Goal: Task Accomplishment & Management: Manage account settings

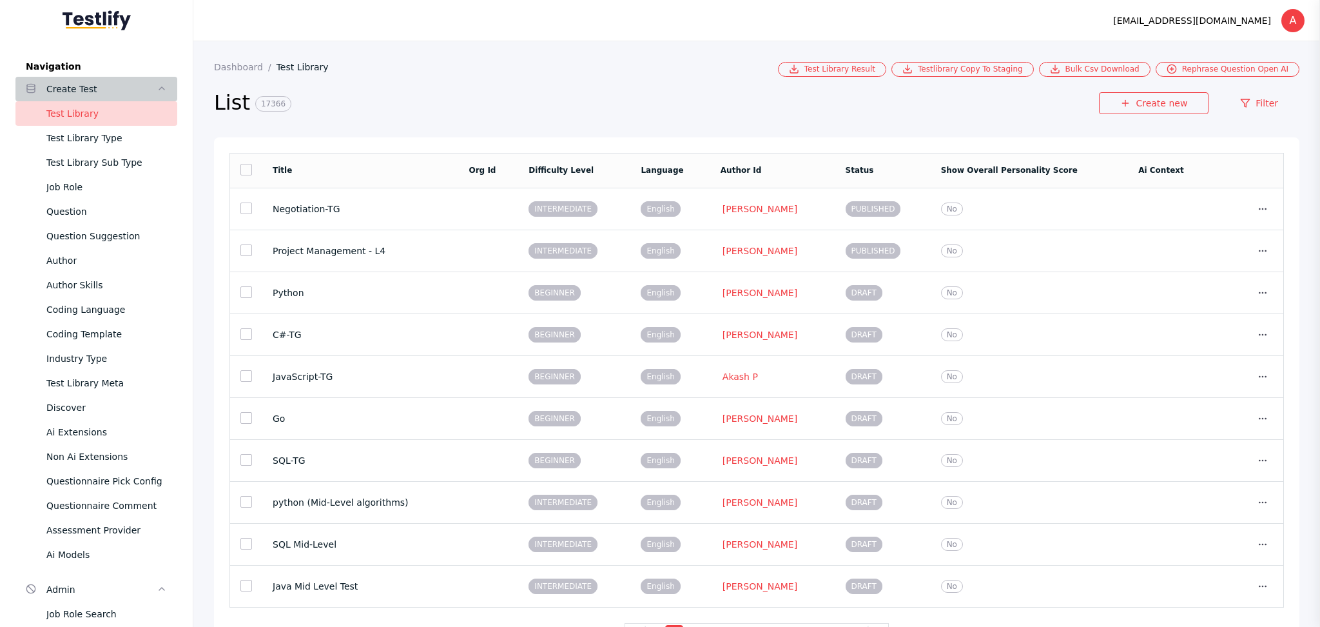
scroll to position [1, 0]
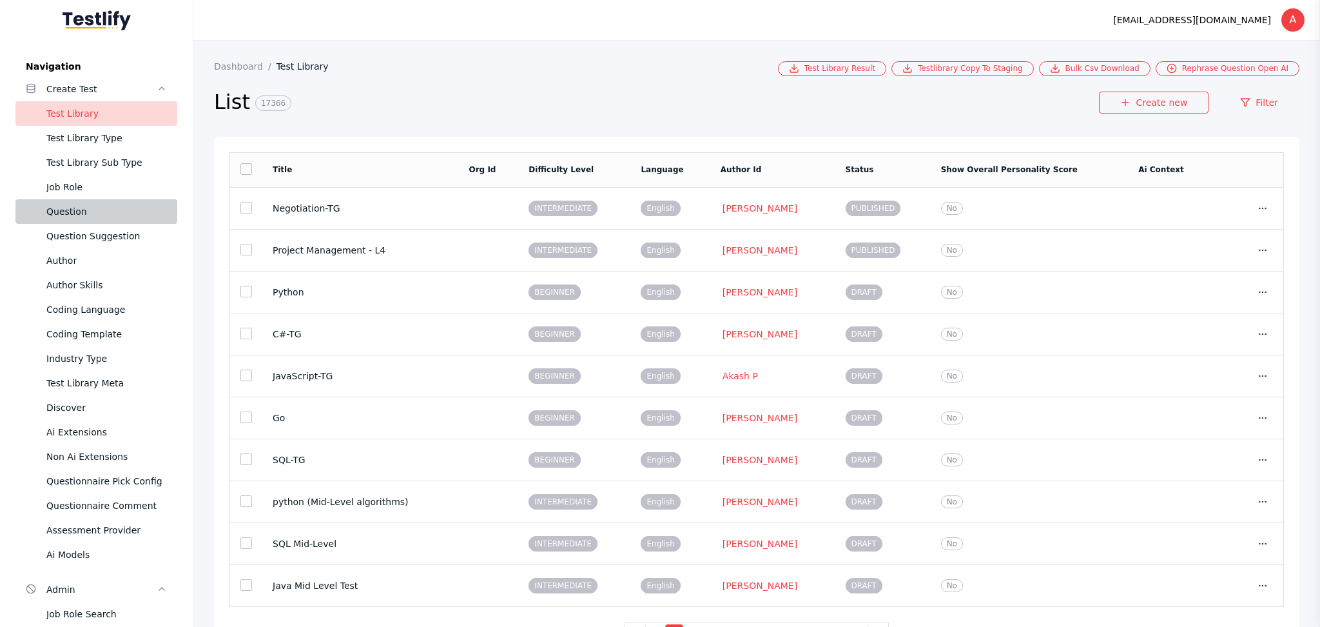
click at [94, 204] on div "Question" at bounding box center [106, 211] width 121 height 15
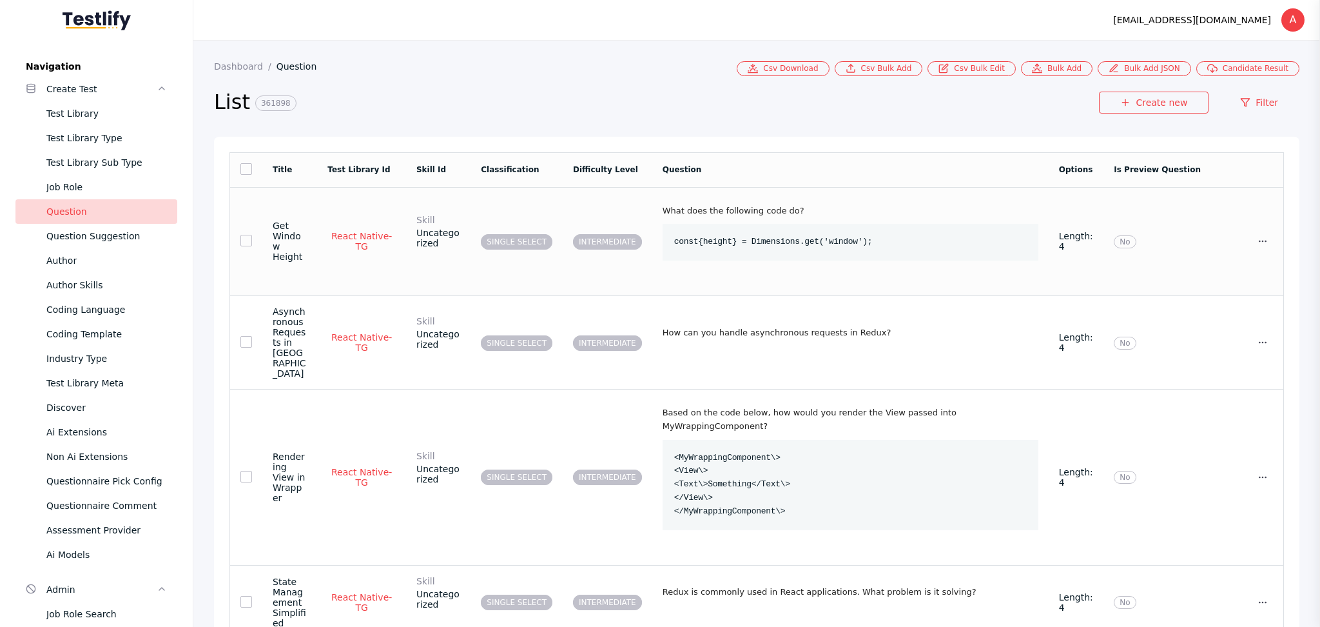
click at [487, 210] on td "SINGLE SELECT" at bounding box center [517, 241] width 92 height 109
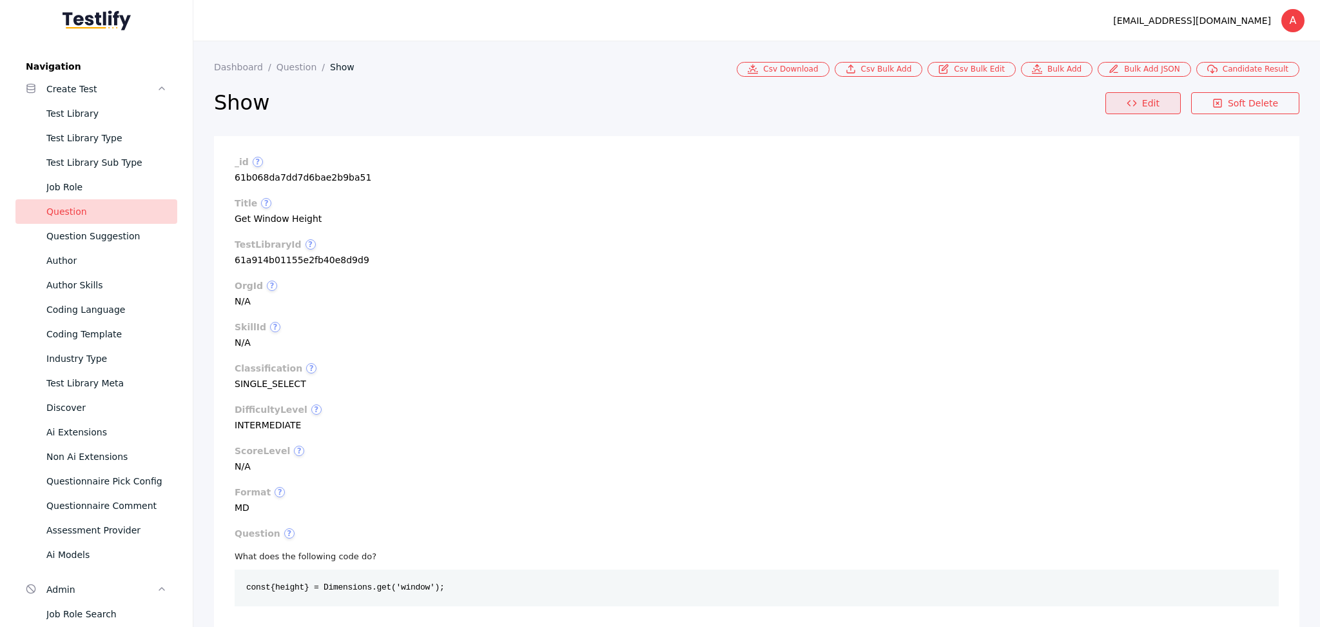
click at [1135, 104] on link "Edit" at bounding box center [1143, 103] width 75 height 22
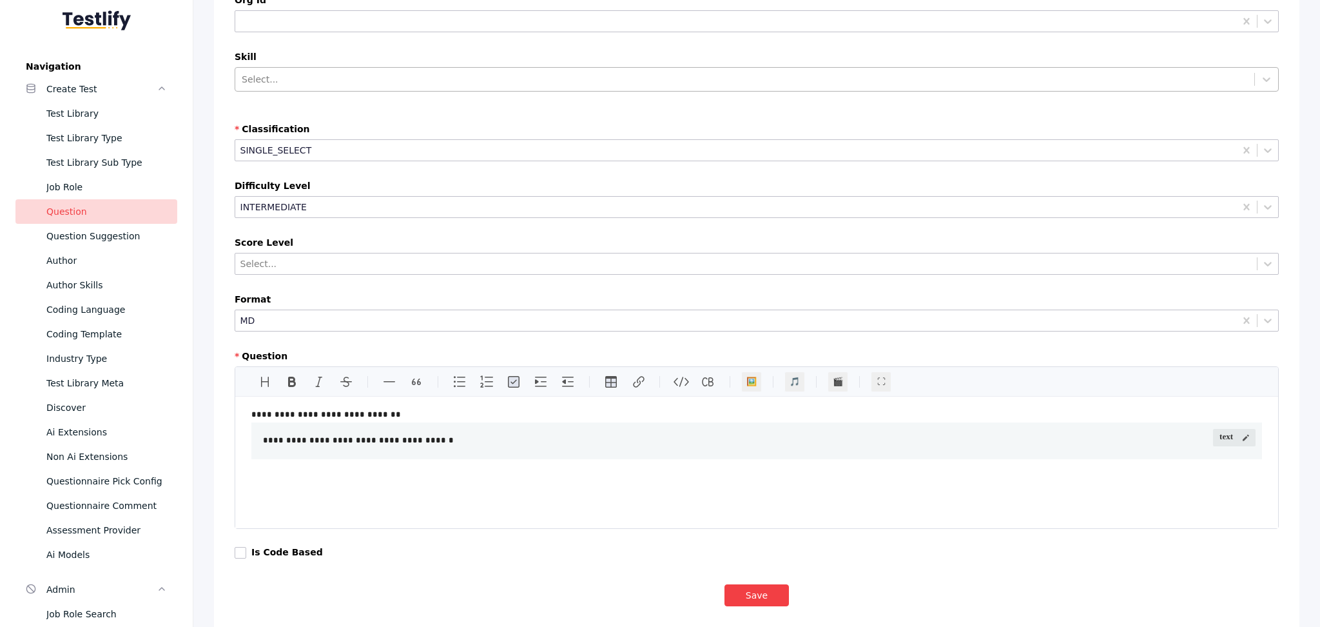
scroll to position [291, 0]
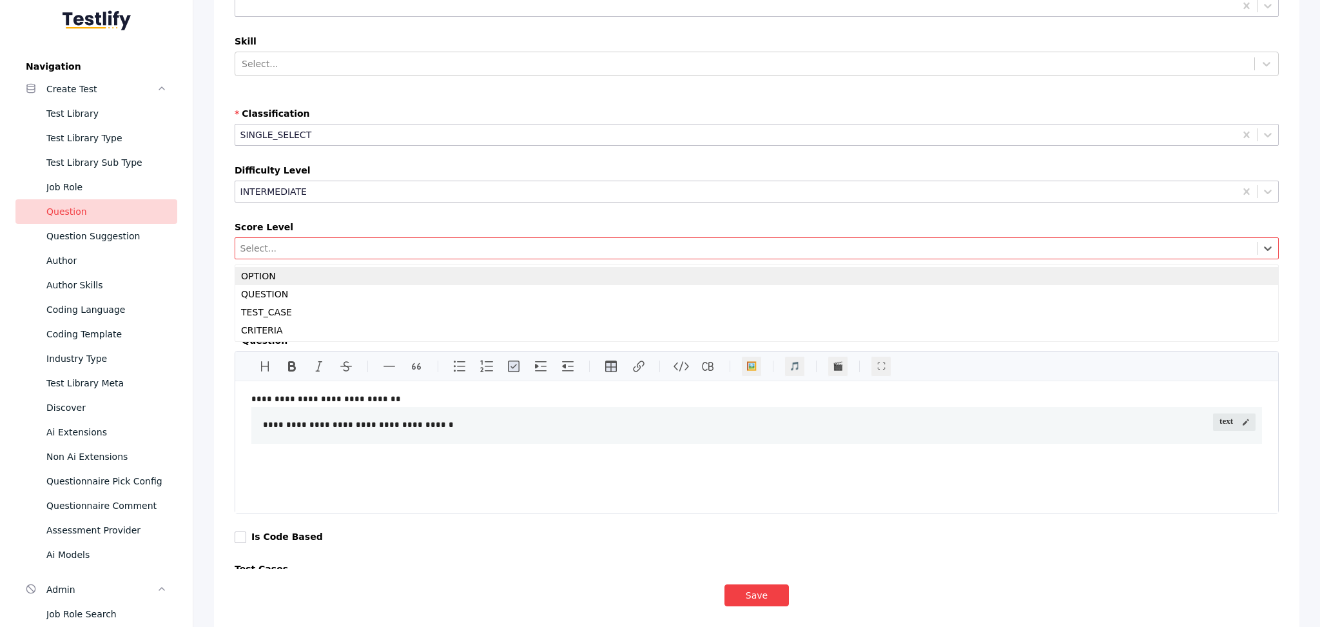
click at [374, 241] on div "Select..." at bounding box center [746, 248] width 1022 height 16
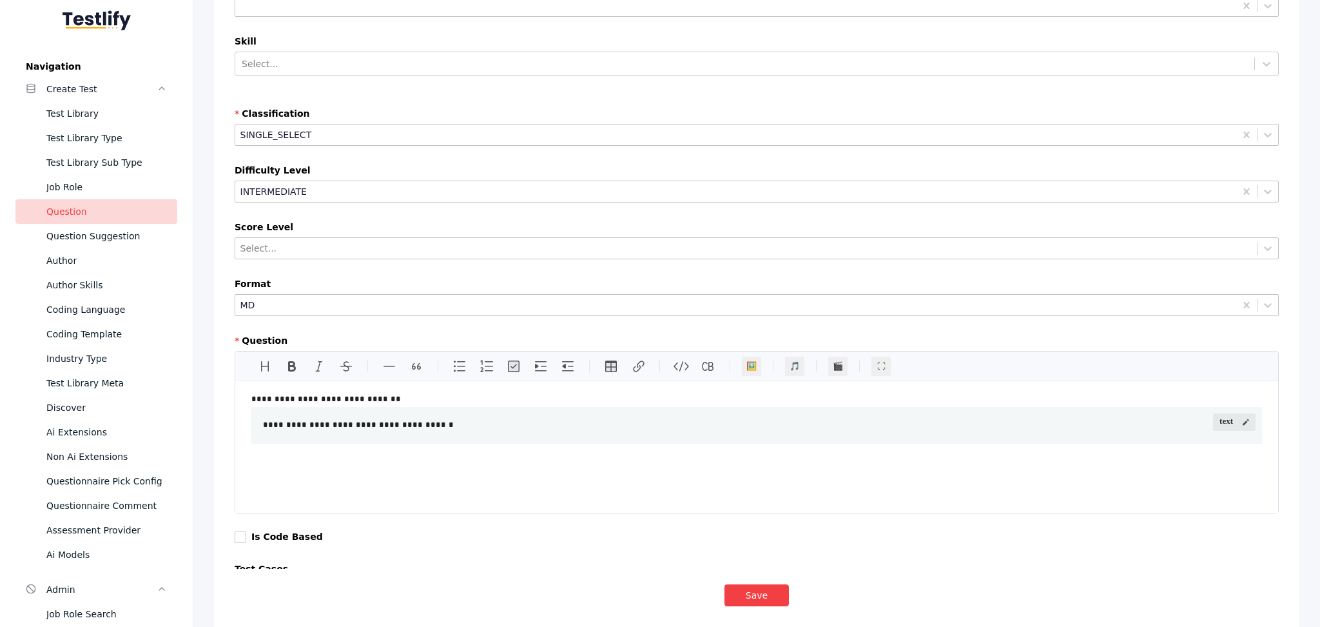
click at [380, 204] on div "Difficulty Level INTERMEDIATE" at bounding box center [757, 188] width 1044 height 46
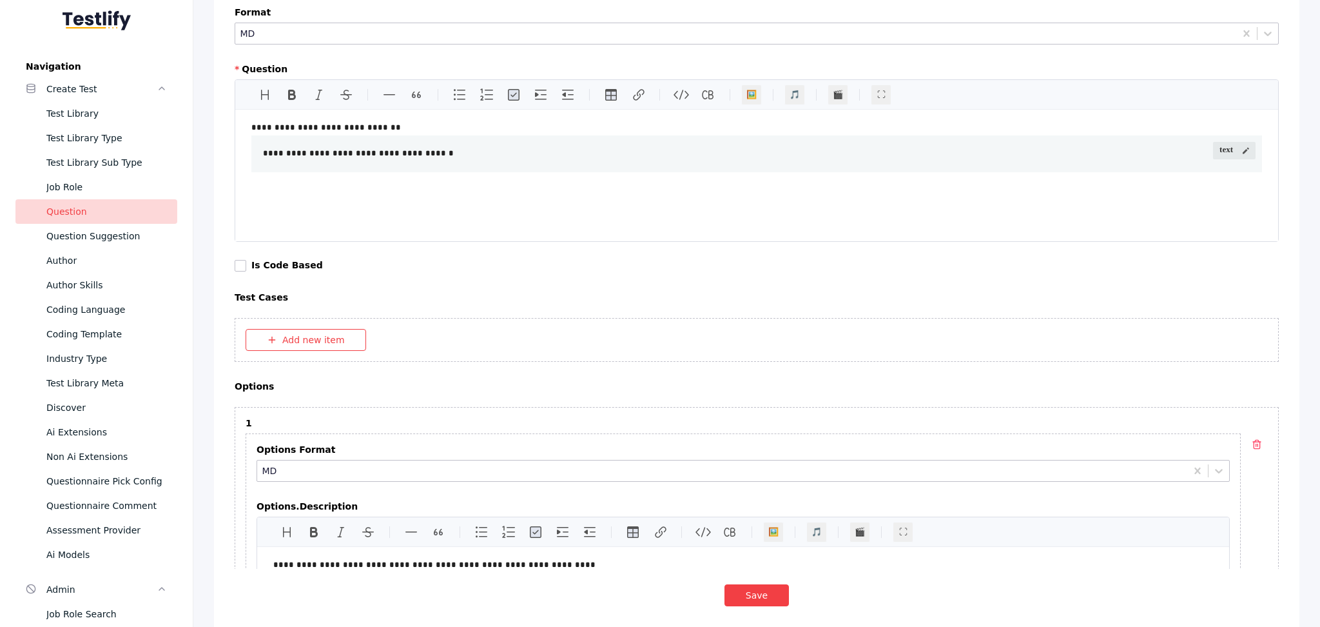
scroll to position [565, 0]
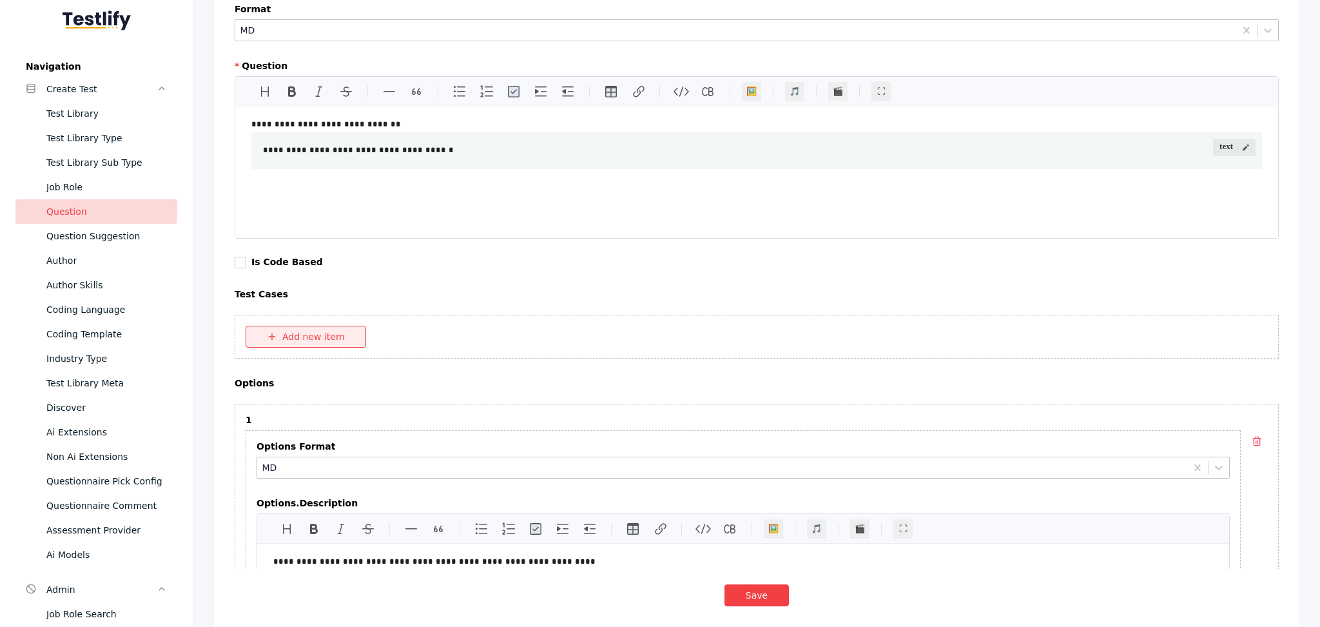
click at [291, 335] on button "Add new item" at bounding box center [306, 337] width 121 height 22
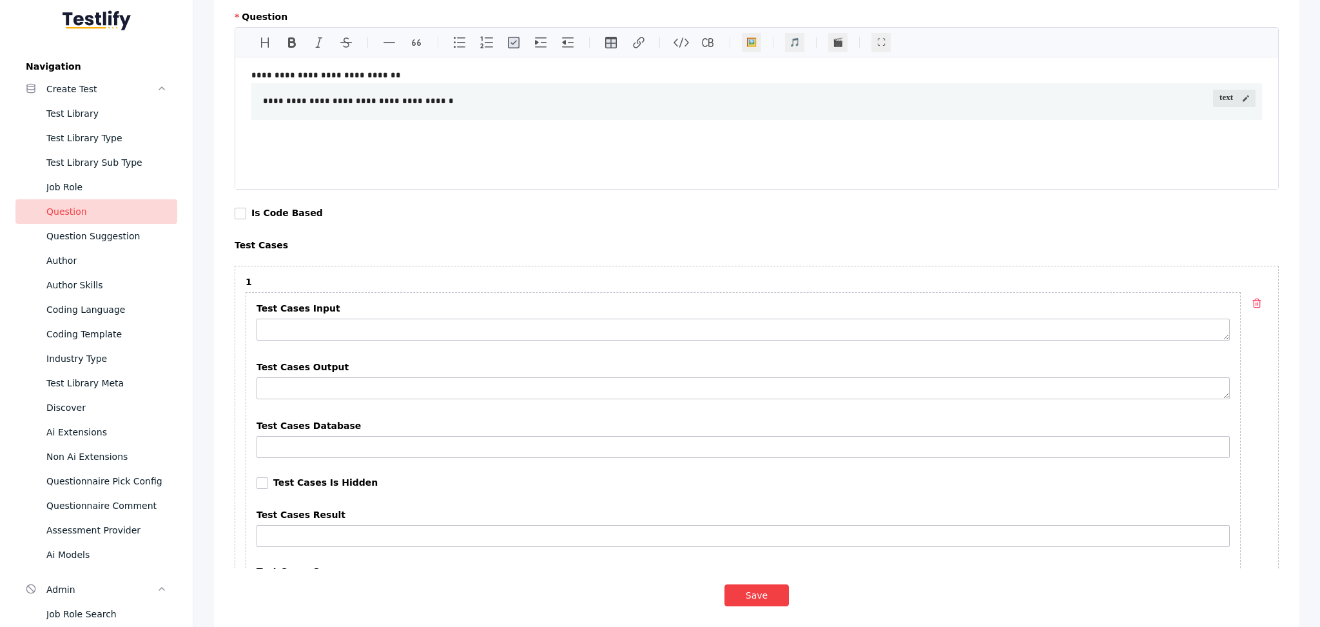
scroll to position [614, 0]
click at [1250, 306] on button "button" at bounding box center [1257, 304] width 22 height 22
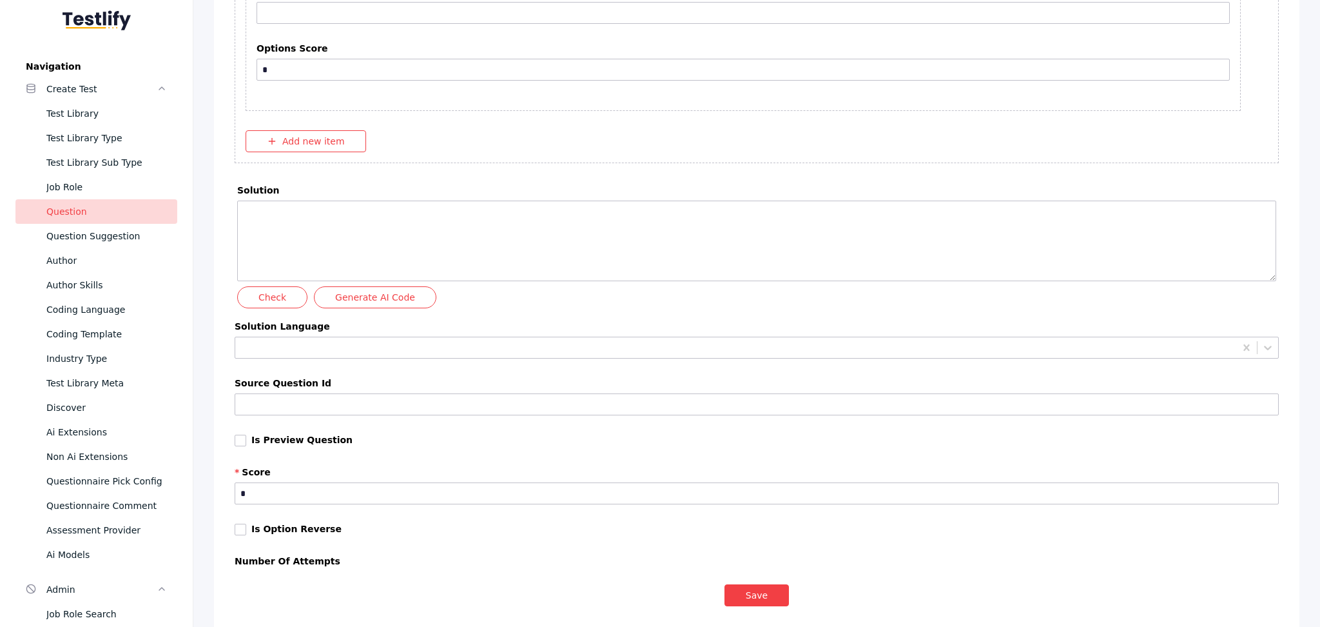
scroll to position [2951, 0]
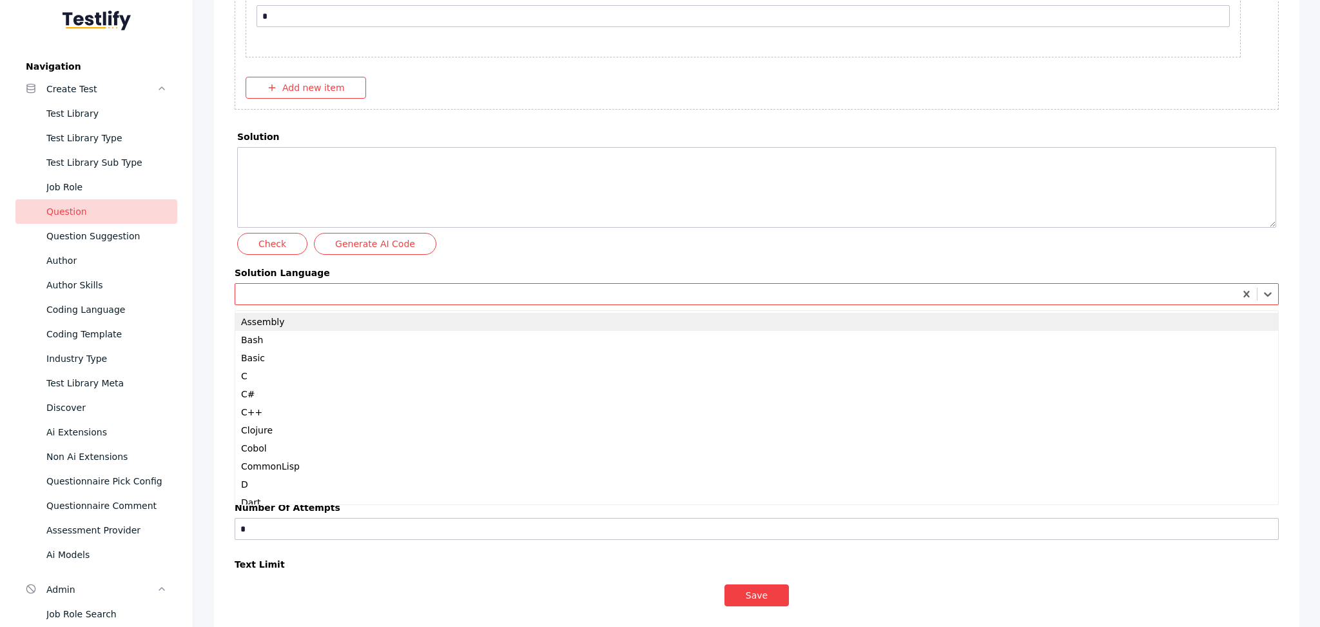
click at [298, 293] on div at bounding box center [736, 294] width 992 height 12
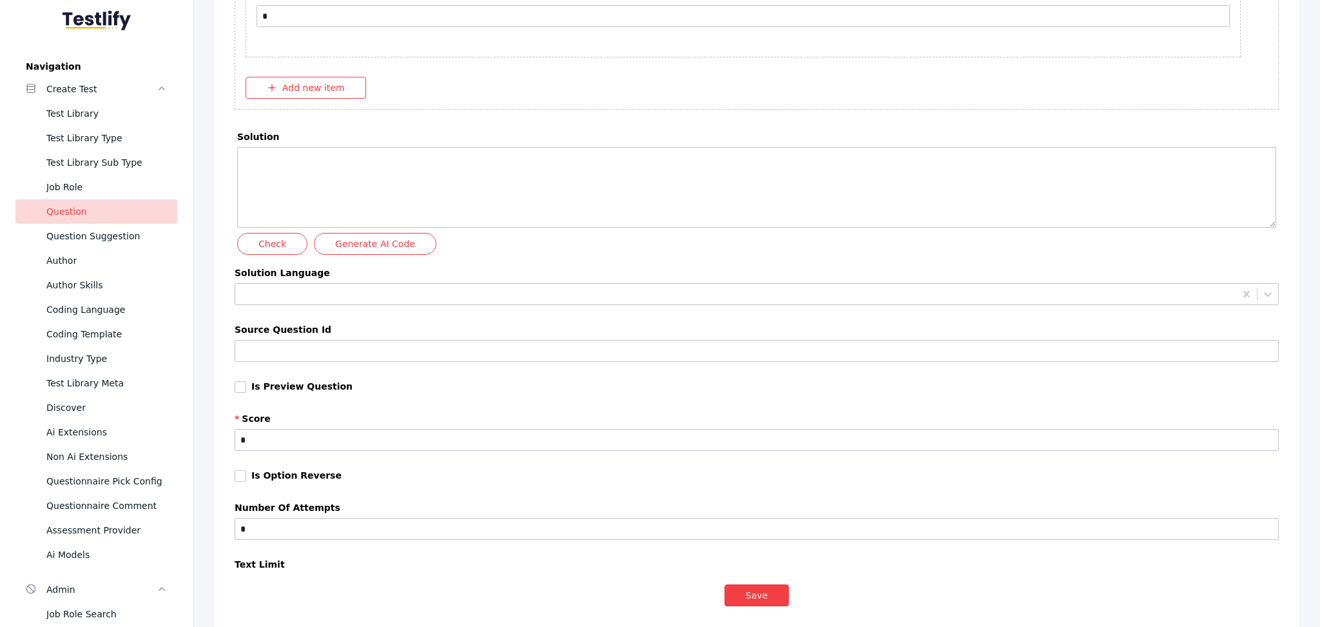
click at [370, 275] on label "Solution Language" at bounding box center [757, 273] width 1044 height 10
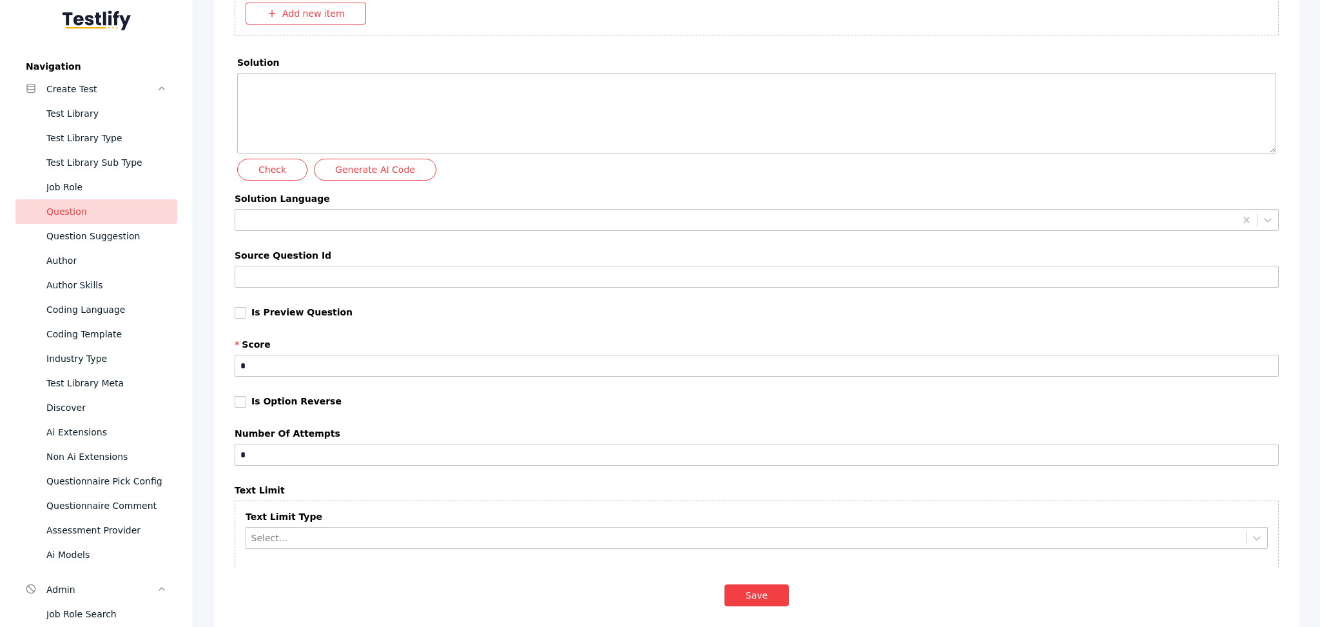
scroll to position [3026, 0]
click at [370, 275] on input "Source Question Id" at bounding box center [757, 276] width 1044 height 22
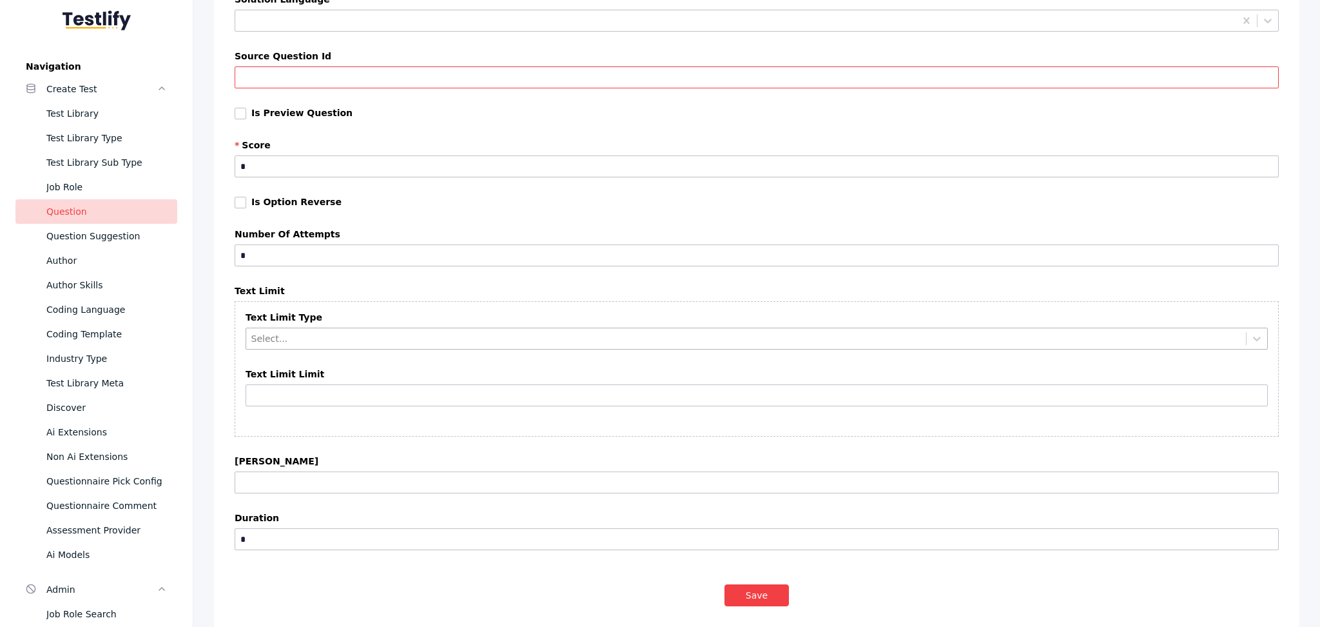
scroll to position [3302, 0]
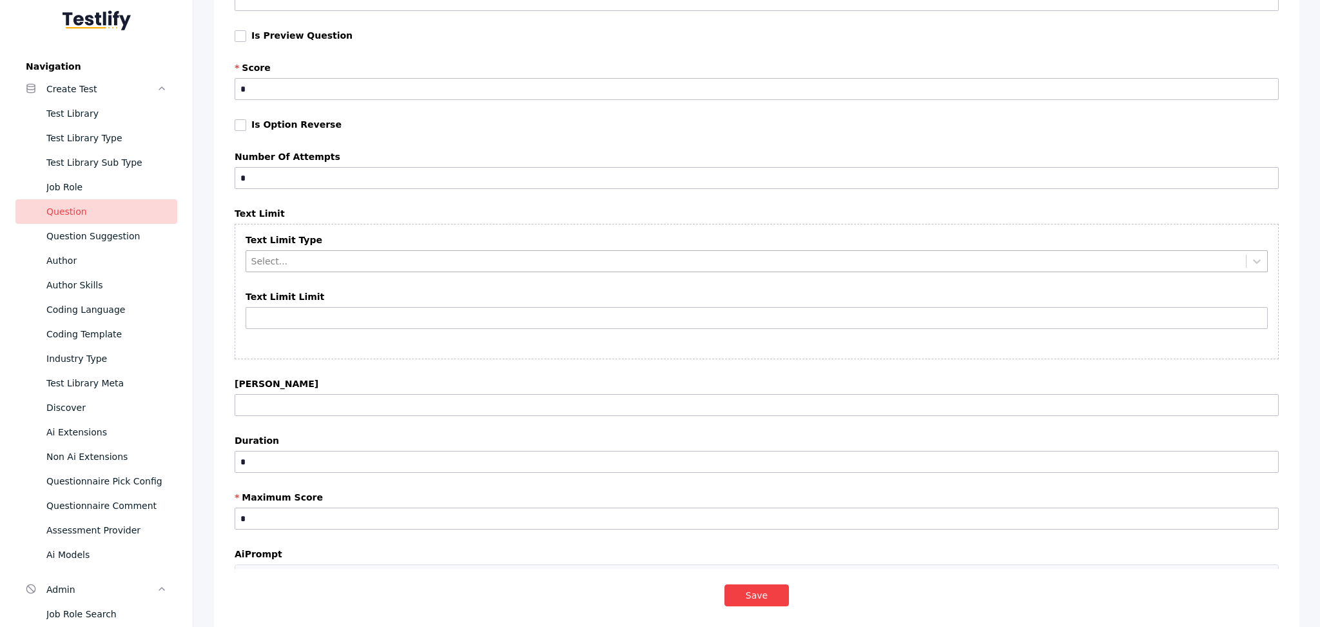
click at [345, 263] on div at bounding box center [746, 261] width 990 height 12
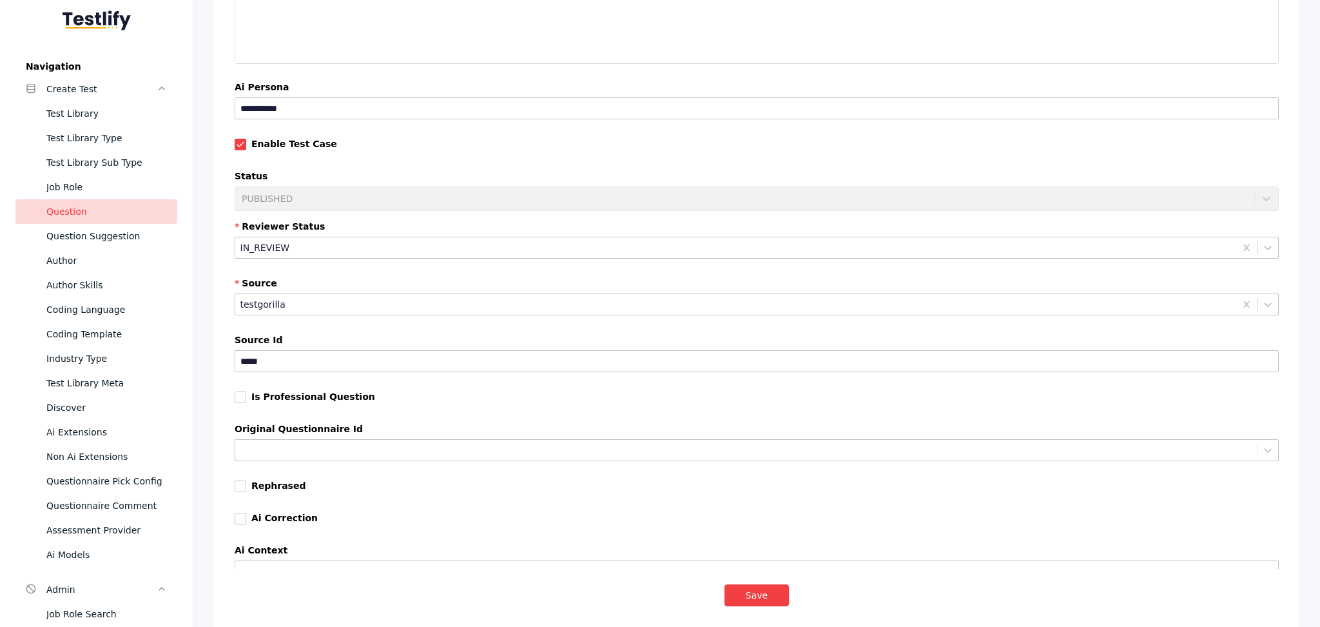
scroll to position [3965, 0]
click at [444, 194] on div "Status PUBLISHED" at bounding box center [757, 190] width 1044 height 40
click at [550, 204] on div "Status PUBLISHED" at bounding box center [757, 190] width 1044 height 40
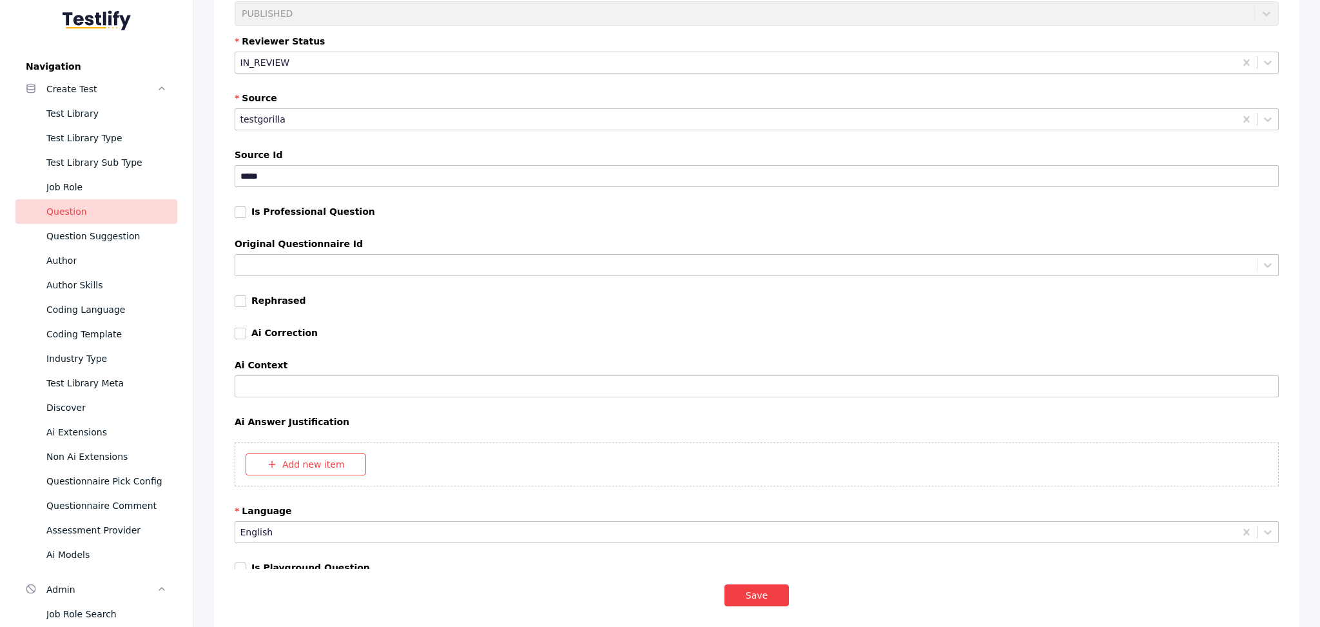
scroll to position [4150, 0]
click at [300, 277] on div "Original Questionnaire Id" at bounding box center [757, 261] width 1044 height 46
click at [308, 269] on div "Original Questionnaire Id" at bounding box center [757, 261] width 1044 height 46
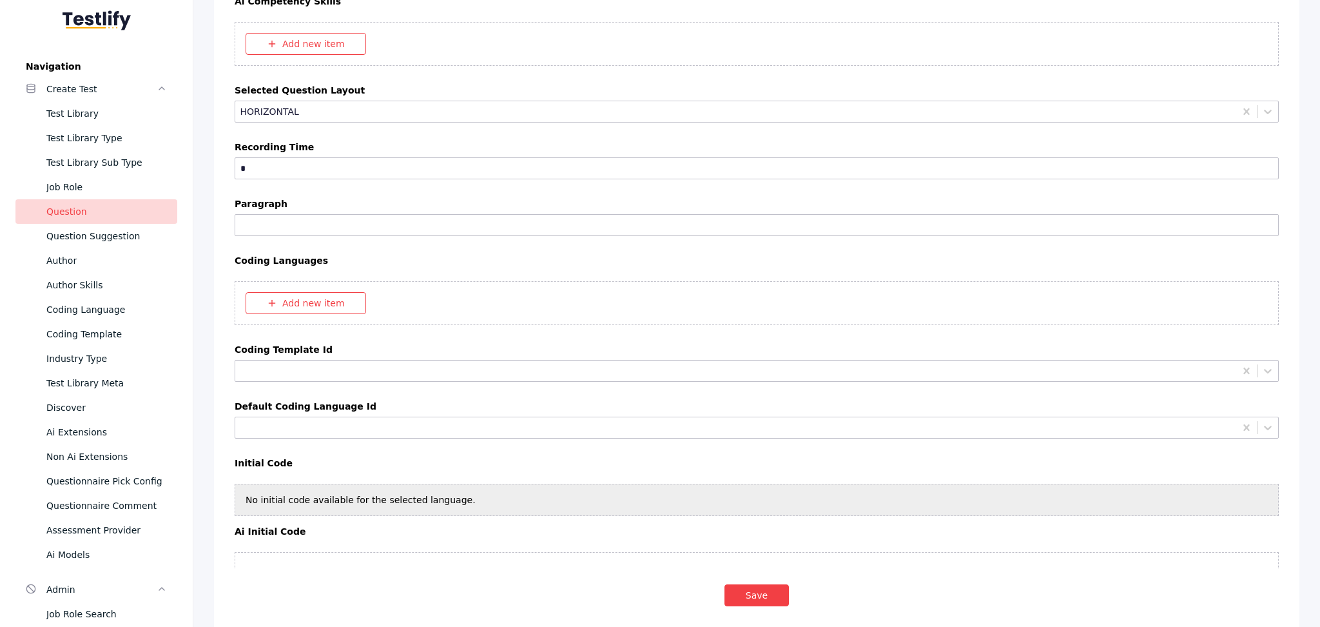
scroll to position [5138, 0]
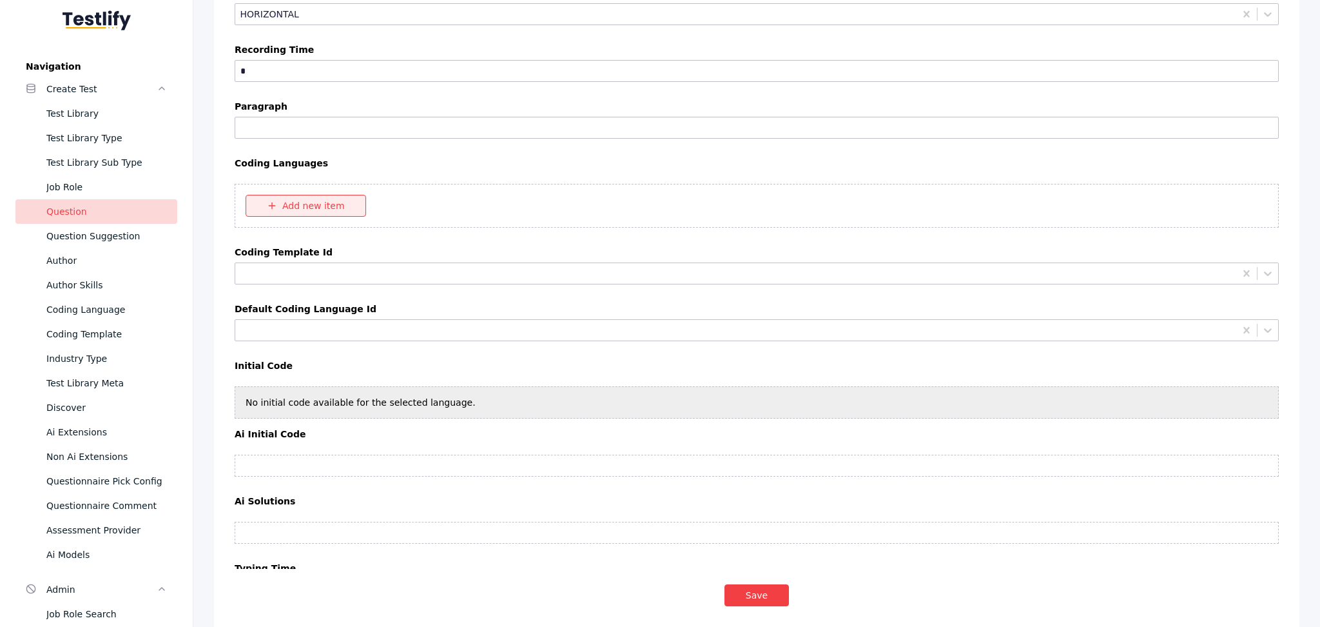
click at [293, 217] on button "Add new item" at bounding box center [306, 206] width 121 height 22
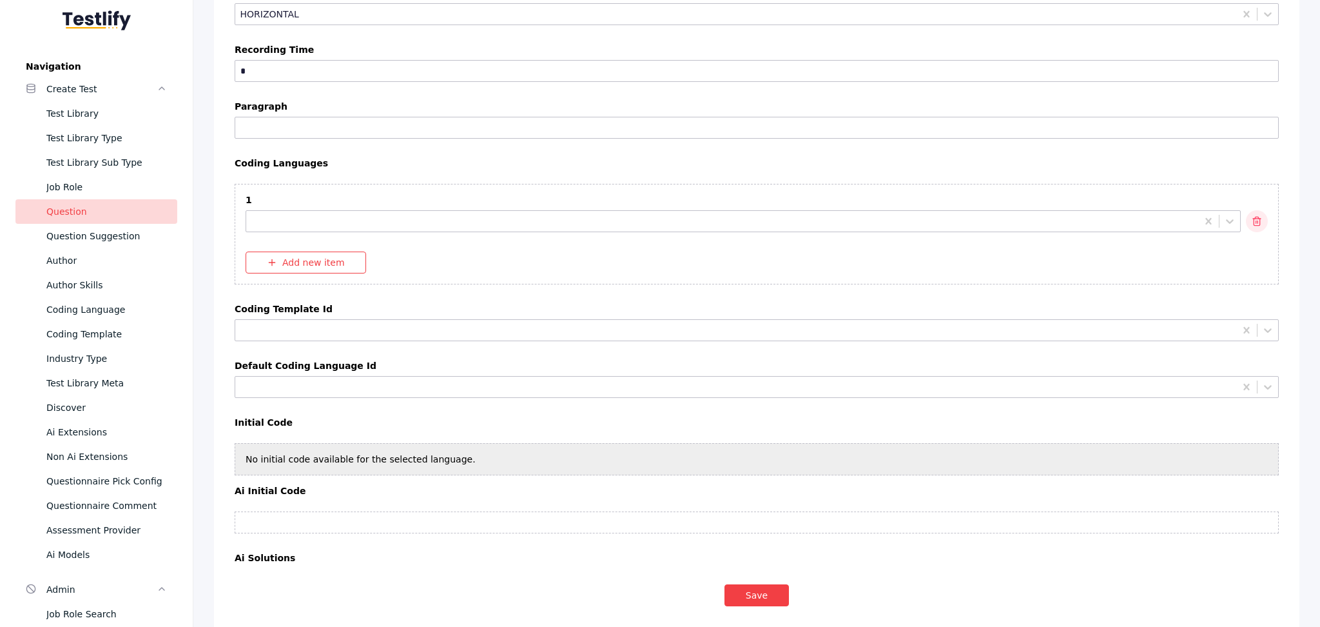
click at [1254, 229] on button "button" at bounding box center [1257, 221] width 22 height 22
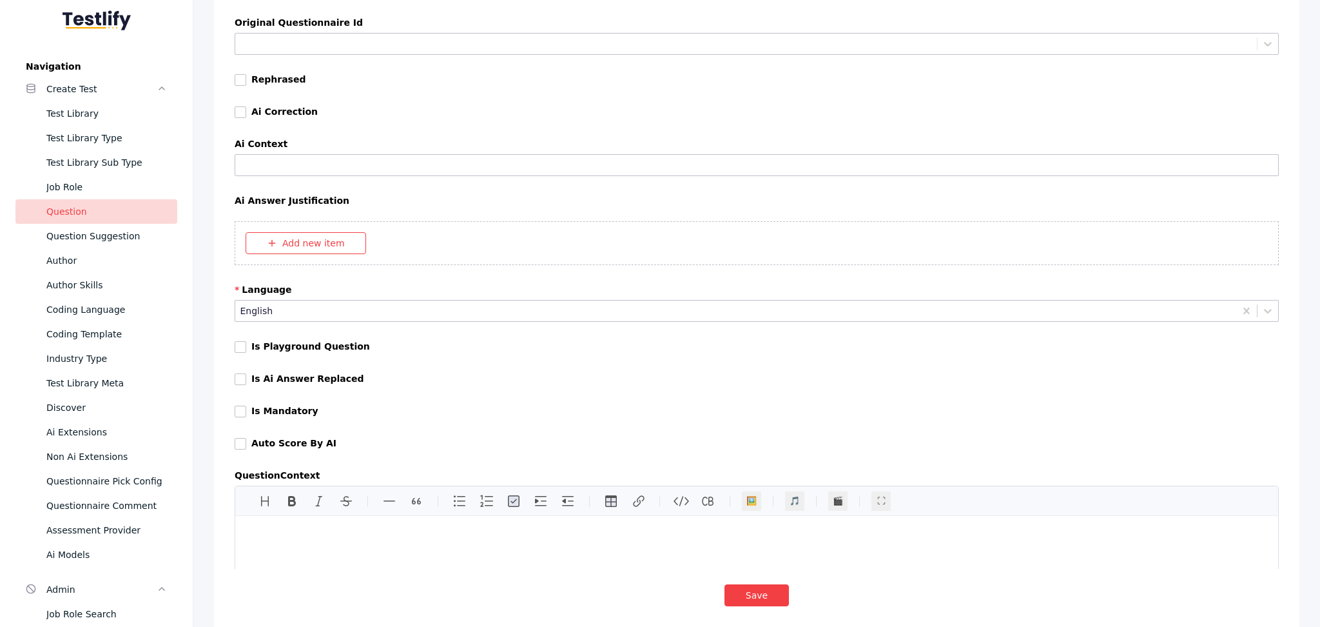
scroll to position [4370, 0]
